Goal: Find contact information: Find contact information

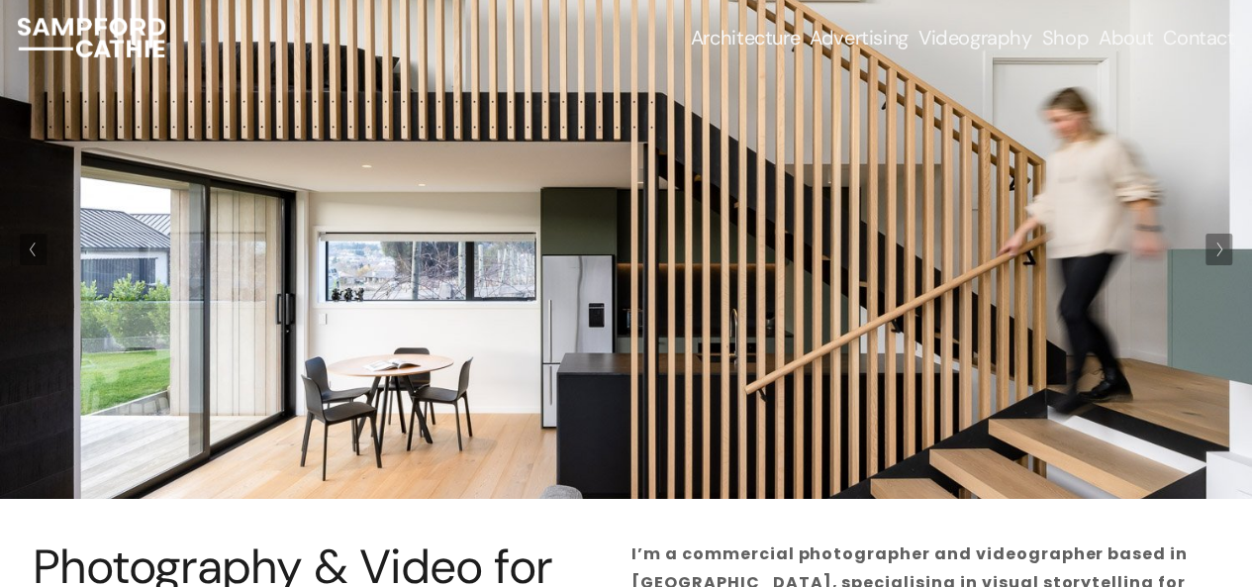
click at [1182, 40] on link "Contact" at bounding box center [1198, 38] width 71 height 28
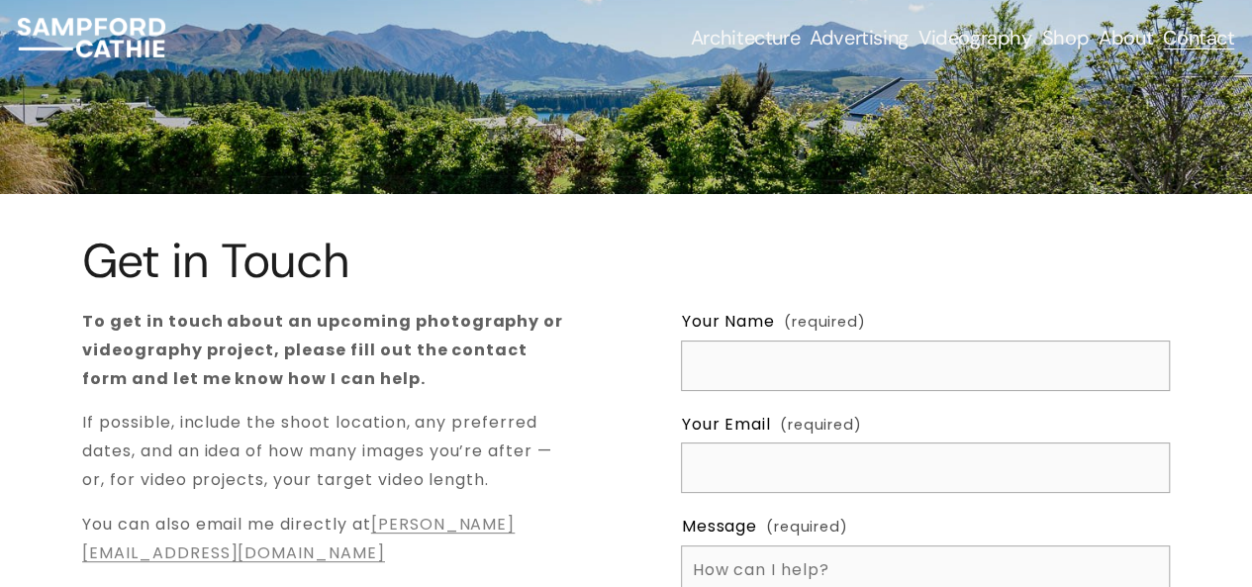
scroll to position [202, 0]
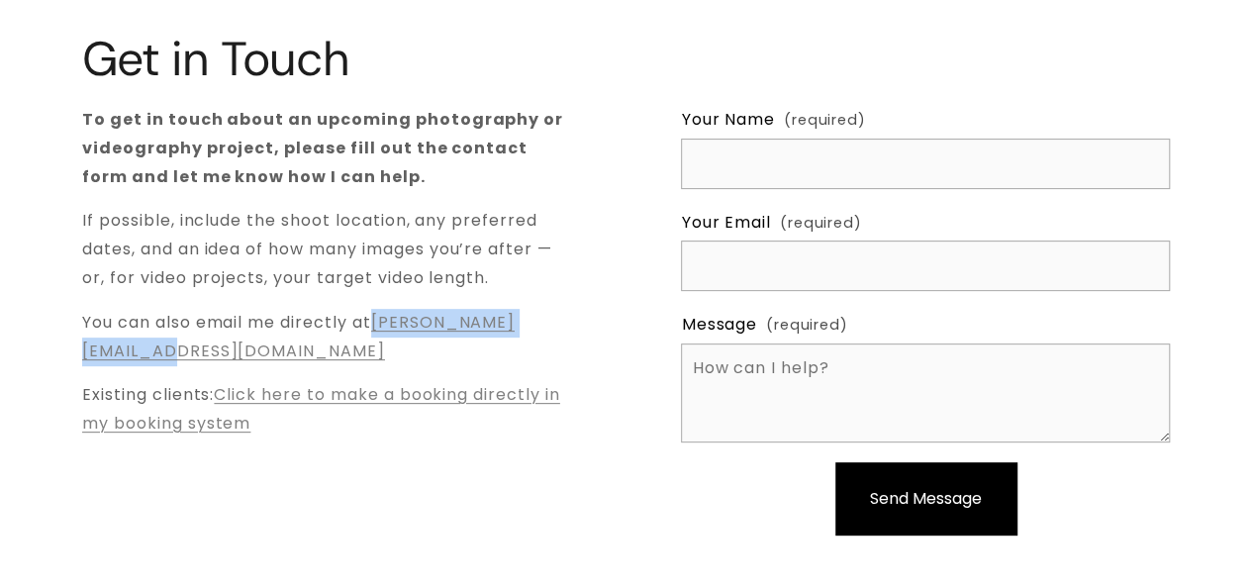
drag, startPoint x: 324, startPoint y: 351, endPoint x: 76, endPoint y: 353, distance: 247.5
click at [76, 353] on div "Get in Touch To get in touch about an upcoming photography or videography proje…" at bounding box center [626, 301] width 1252 height 536
copy link "[PERSON_NAME][EMAIL_ADDRESS][DOMAIN_NAME]"
click at [287, 500] on div "Get in Touch To get in touch about an upcoming photography or videography proje…" at bounding box center [626, 301] width 1252 height 536
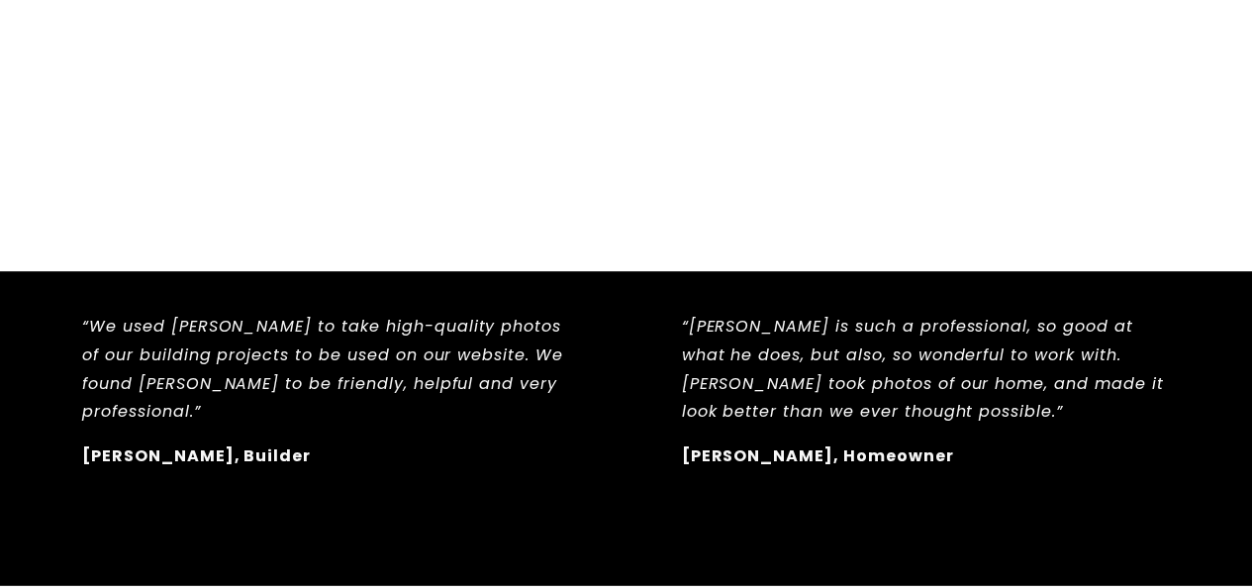
scroll to position [1816, 0]
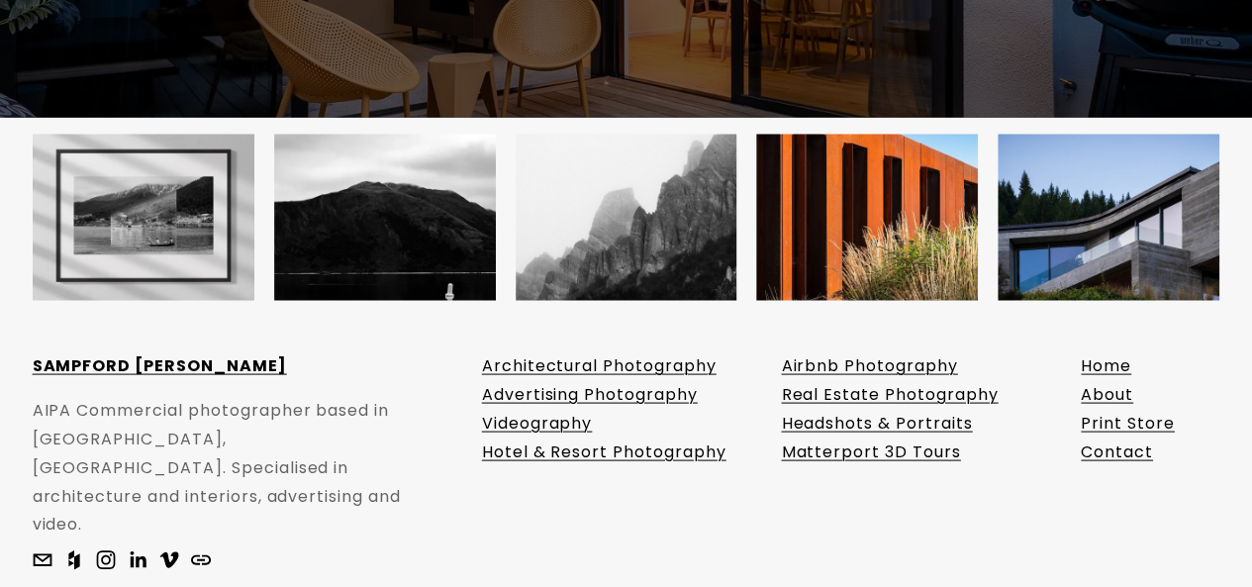
click at [1107, 438] on link "Contact" at bounding box center [1117, 452] width 72 height 29
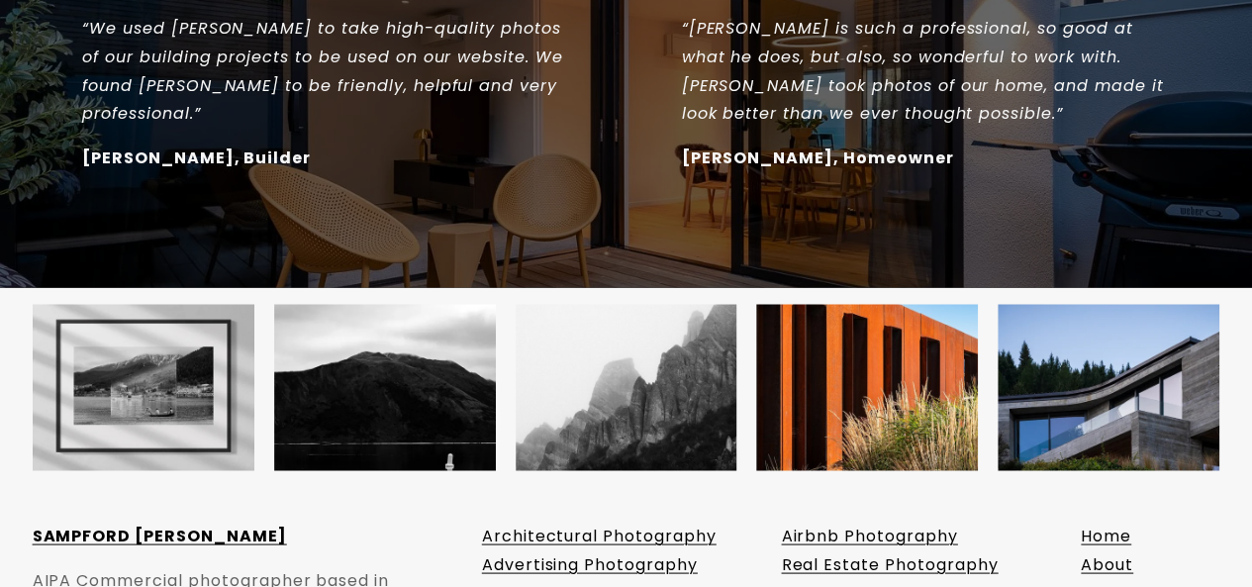
scroll to position [1816, 0]
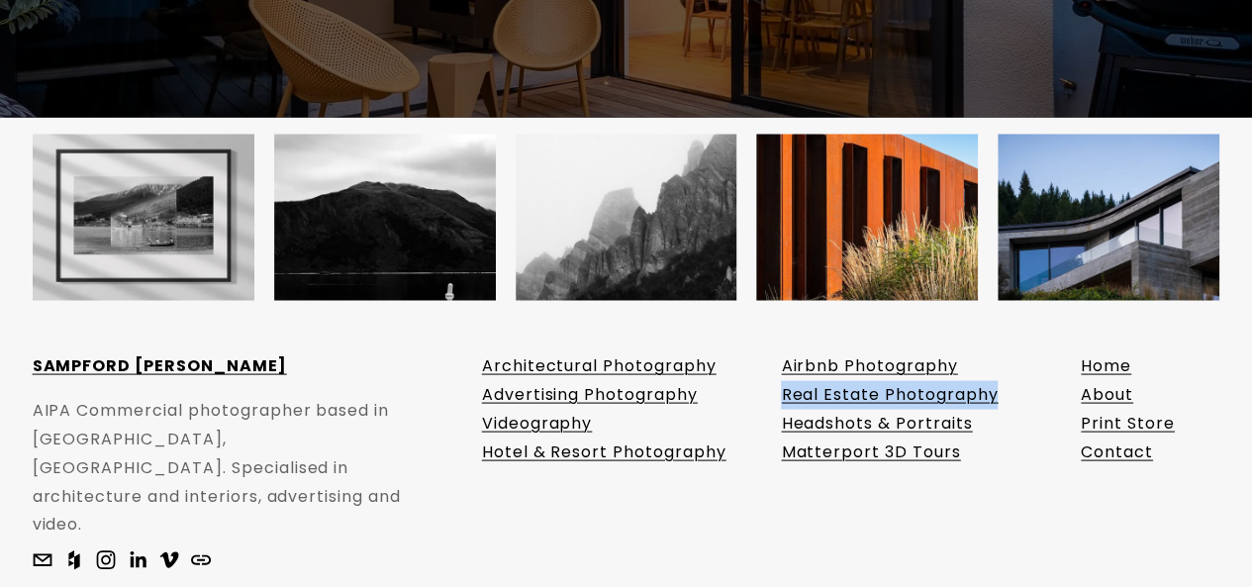
drag, startPoint x: 1016, startPoint y: 359, endPoint x: 784, endPoint y: 371, distance: 232.0
click at [784, 371] on p "Airbnb Photography Real Estate Photography Headshots & Portraits Matterport 3D …" at bounding box center [925, 408] width 289 height 114
copy link "Real Estate Photography"
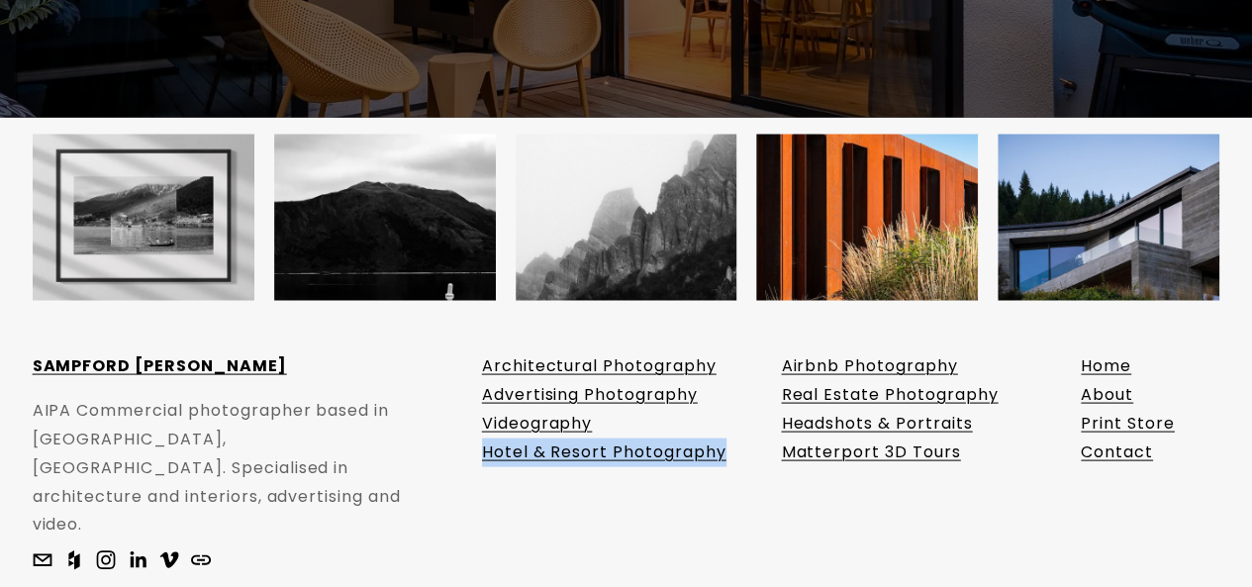
drag, startPoint x: 729, startPoint y: 429, endPoint x: 480, endPoint y: 438, distance: 248.6
click at [480, 438] on div at bounding box center [626, 391] width 1252 height 515
copy link "Hotel & Resort Photography"
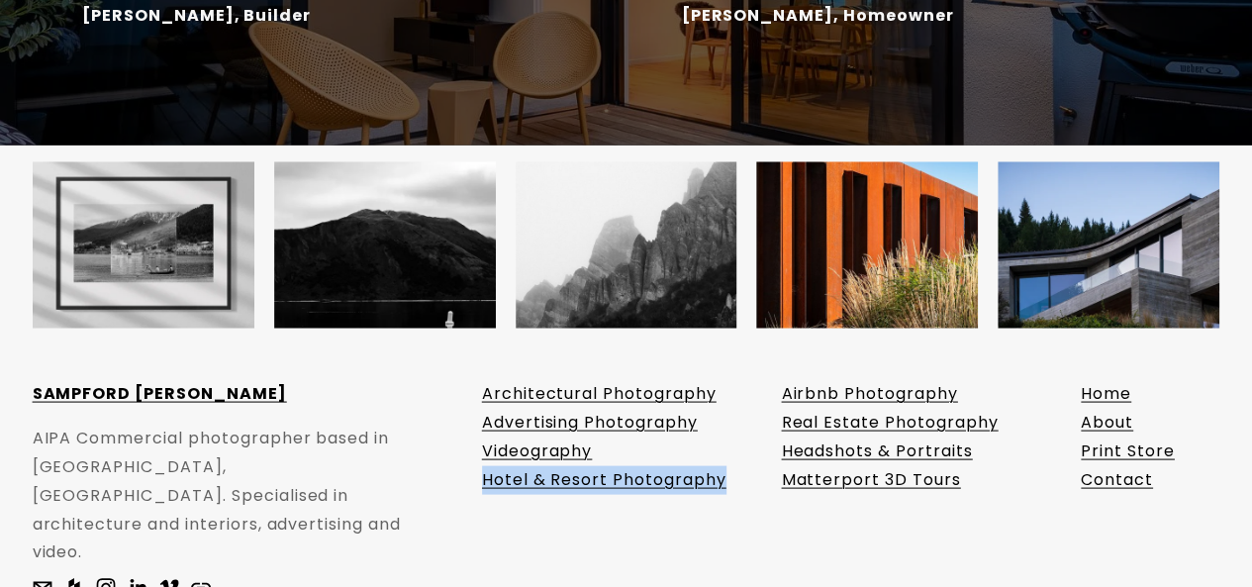
scroll to position [1784, 0]
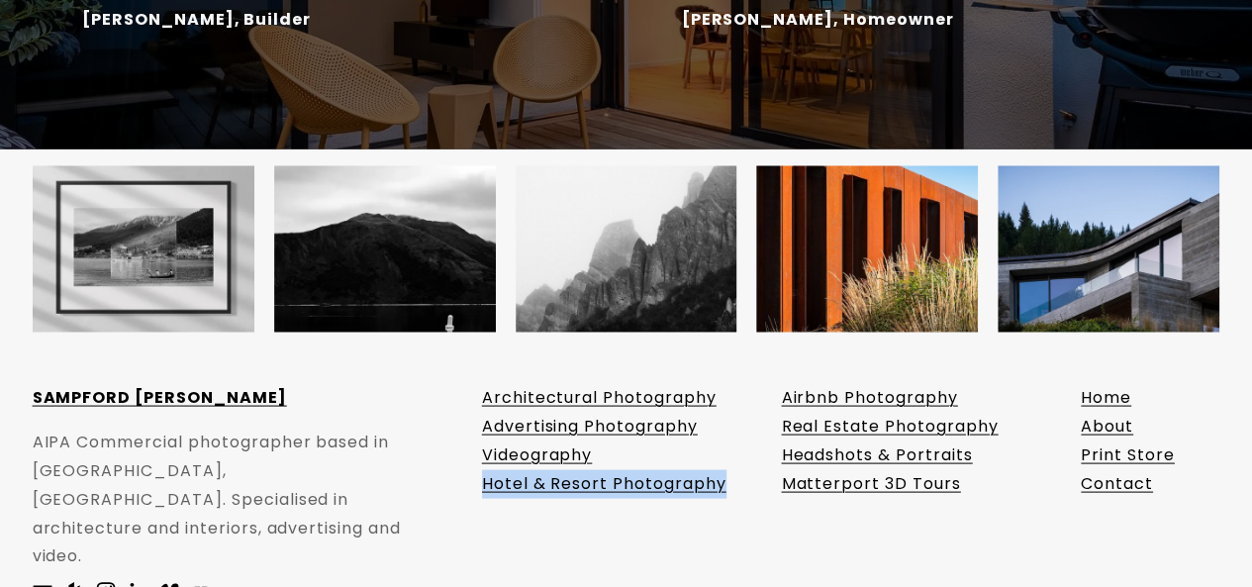
click at [1108, 412] on link "About" at bounding box center [1107, 426] width 52 height 29
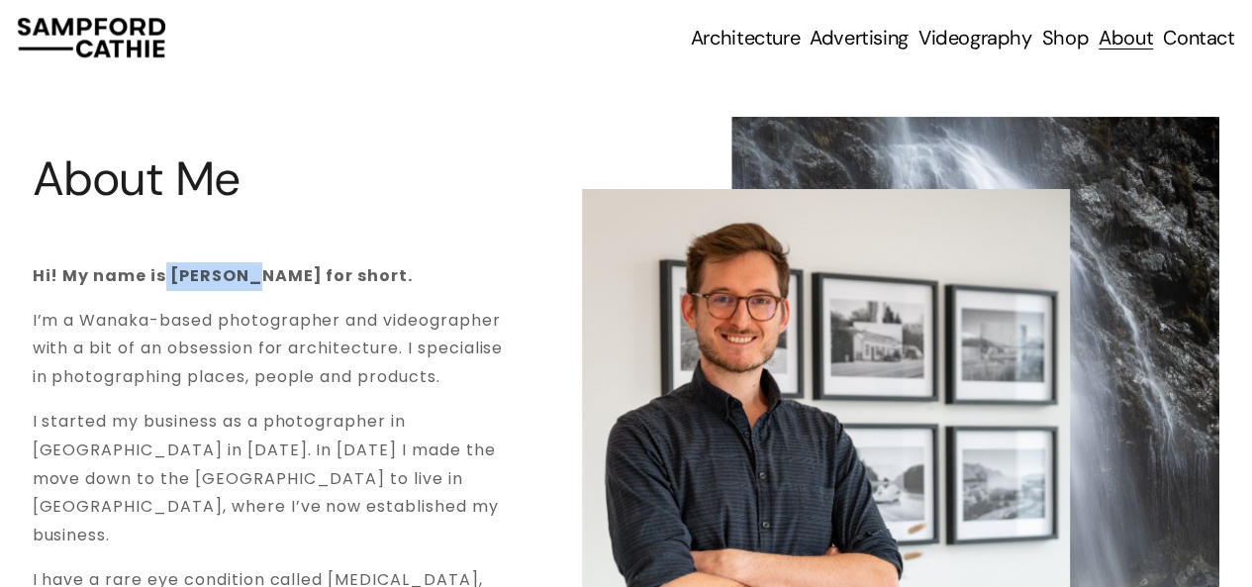
drag, startPoint x: 255, startPoint y: 272, endPoint x: 164, endPoint y: 277, distance: 91.2
click at [164, 277] on strong "Hi! My name is Sampford - Sam for short." at bounding box center [223, 275] width 380 height 23
copy strong "Sampford"
